Goal: Transaction & Acquisition: Purchase product/service

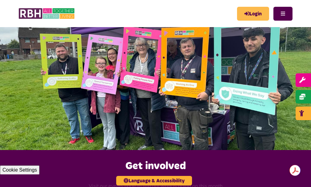
click at [240, 11] on link "Login" at bounding box center [253, 14] width 32 height 14
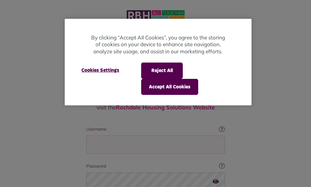
click at [67, 133] on div at bounding box center [155, 93] width 311 height 187
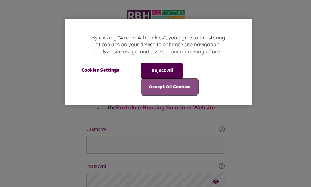
click at [155, 90] on button "Accept All Cookies" at bounding box center [169, 87] width 57 height 16
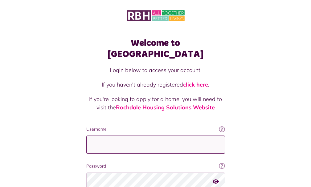
click at [92, 135] on input "Username" at bounding box center [155, 144] width 139 height 18
type input "**********"
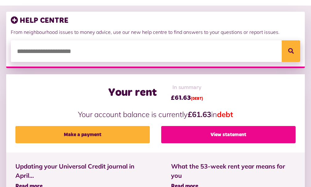
scroll to position [92, 0]
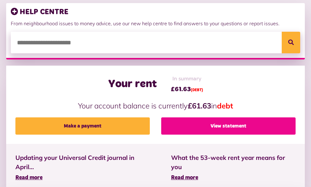
click at [218, 135] on link "View statement" at bounding box center [228, 125] width 134 height 17
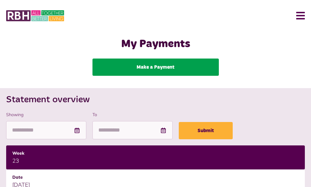
click at [143, 70] on link "Make a Payment" at bounding box center [155, 67] width 126 height 17
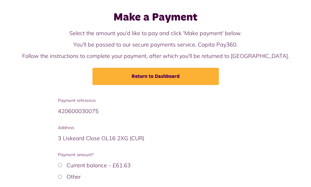
scroll to position [67, 0]
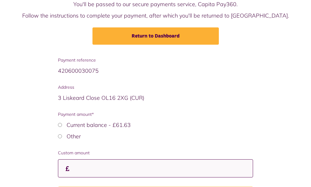
click at [89, 172] on input "Custom amount" at bounding box center [155, 168] width 195 height 18
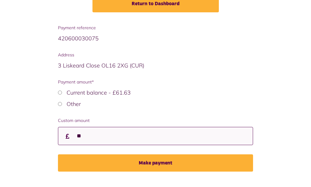
scroll to position [103, 0]
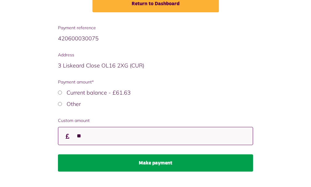
type input "**"
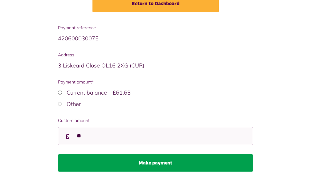
click at [154, 160] on button "Make payment" at bounding box center [155, 162] width 195 height 17
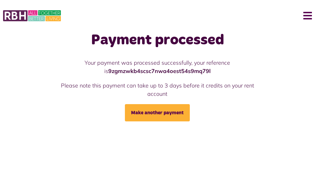
click at [311, 17] on button "Menu" at bounding box center [305, 15] width 13 height 19
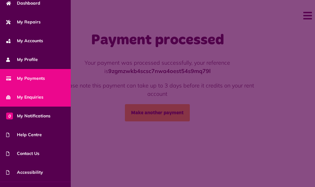
scroll to position [57, 0]
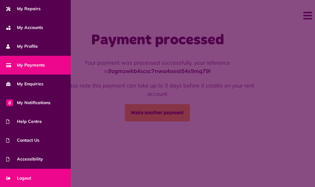
click at [30, 176] on span "Logout" at bounding box center [18, 178] width 25 height 6
